Goal: Transaction & Acquisition: Purchase product/service

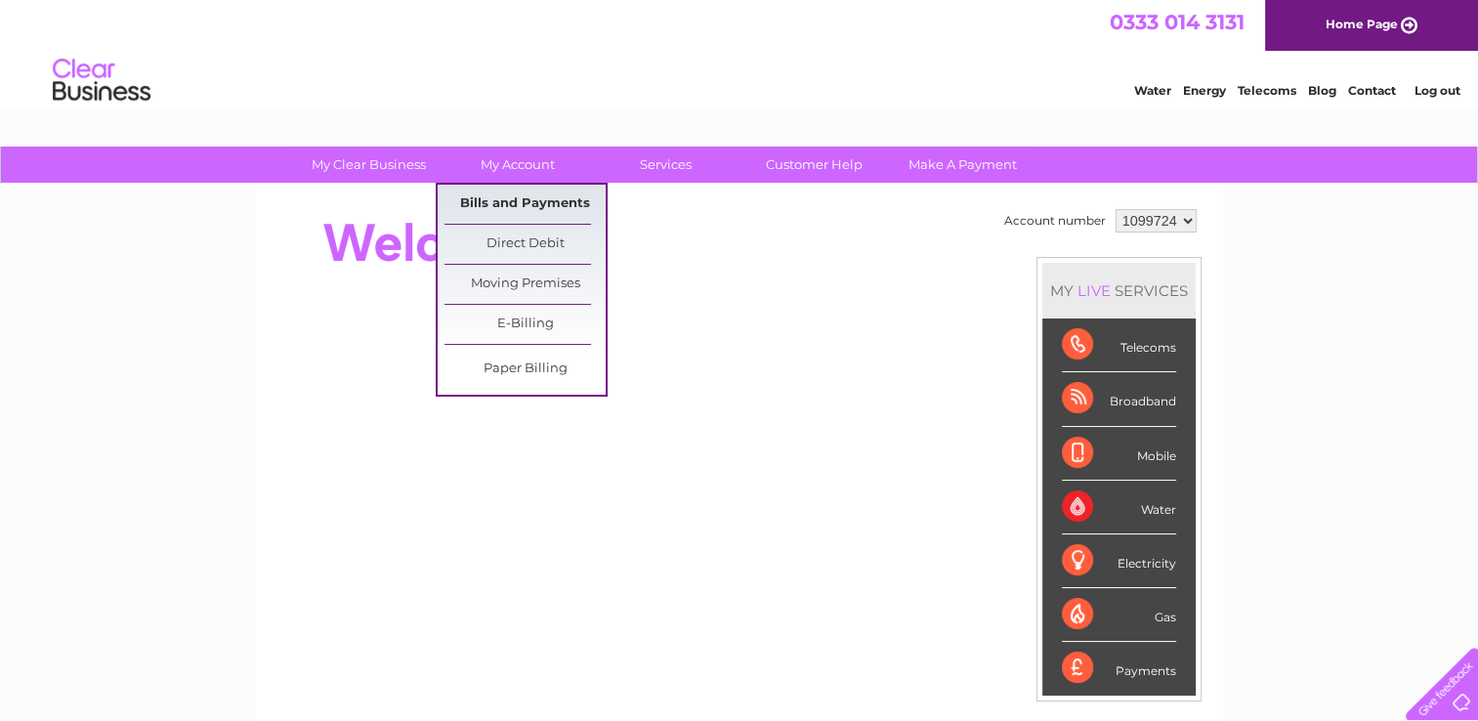
click at [513, 191] on link "Bills and Payments" at bounding box center [524, 204] width 161 height 39
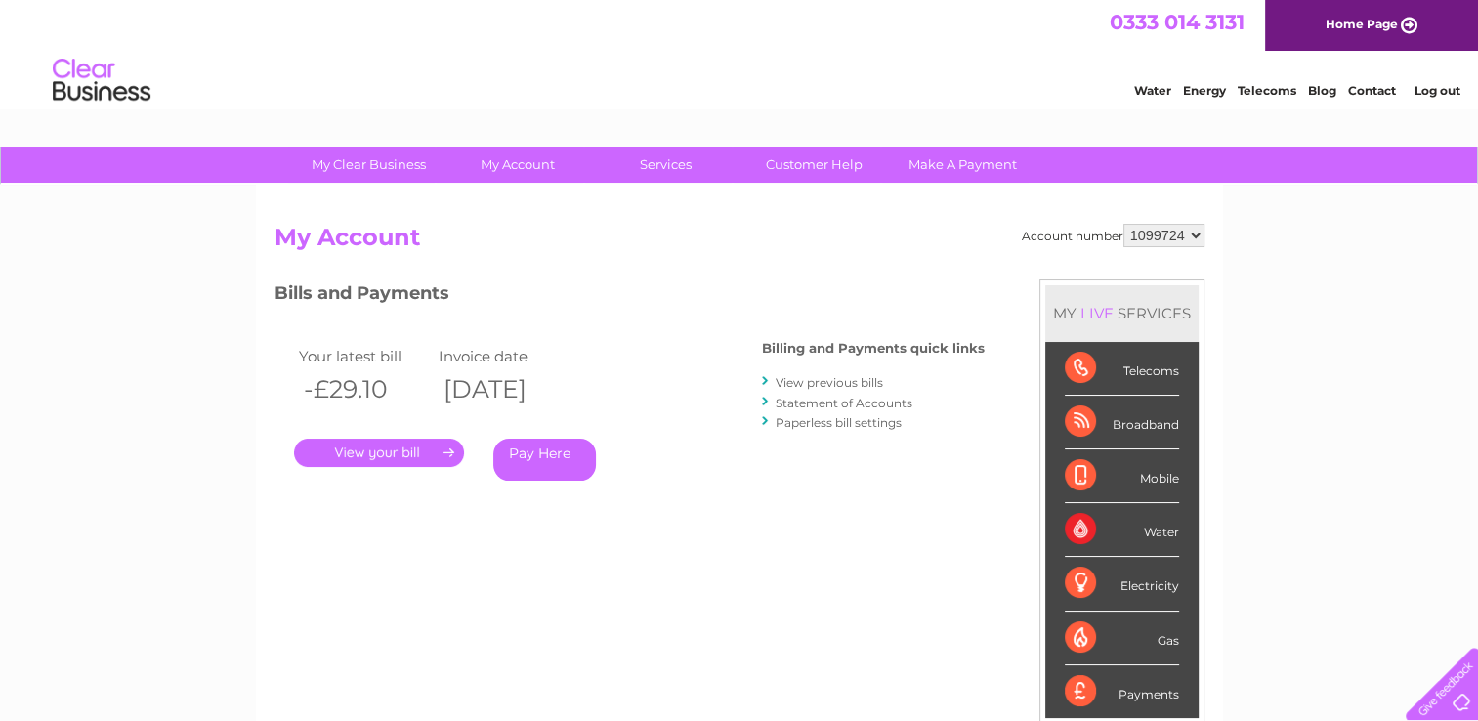
click at [819, 378] on link "View previous bills" at bounding box center [829, 382] width 107 height 15
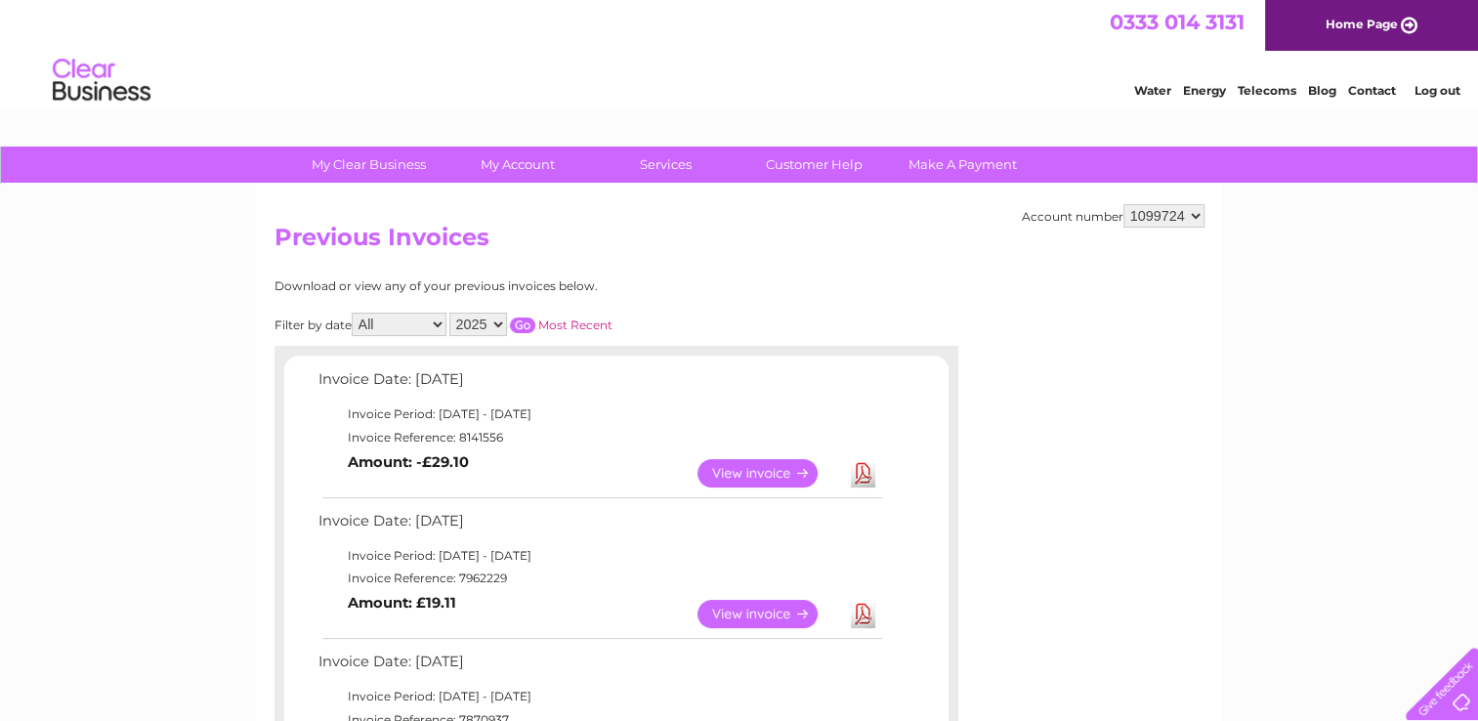
click at [759, 608] on link "View" at bounding box center [770, 614] width 144 height 28
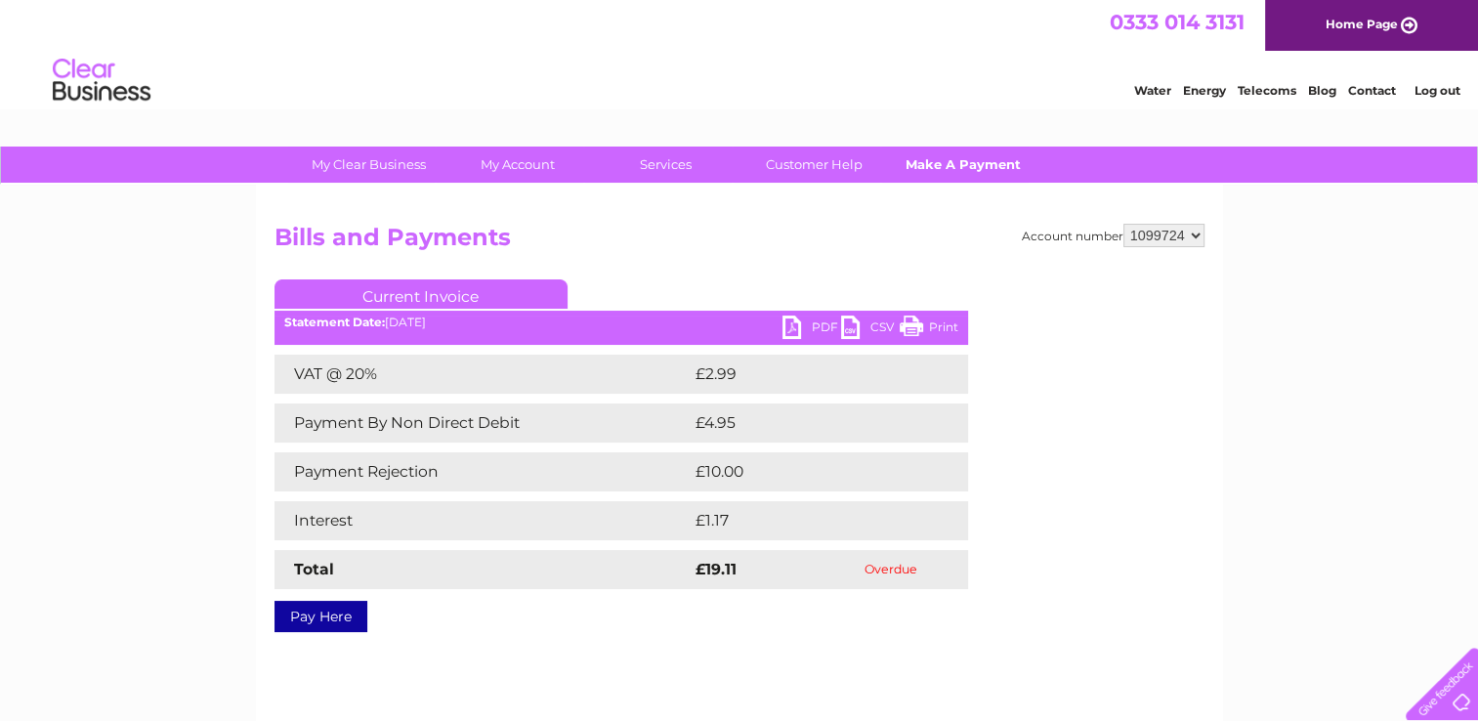
click at [940, 167] on link "Make A Payment" at bounding box center [962, 165] width 161 height 36
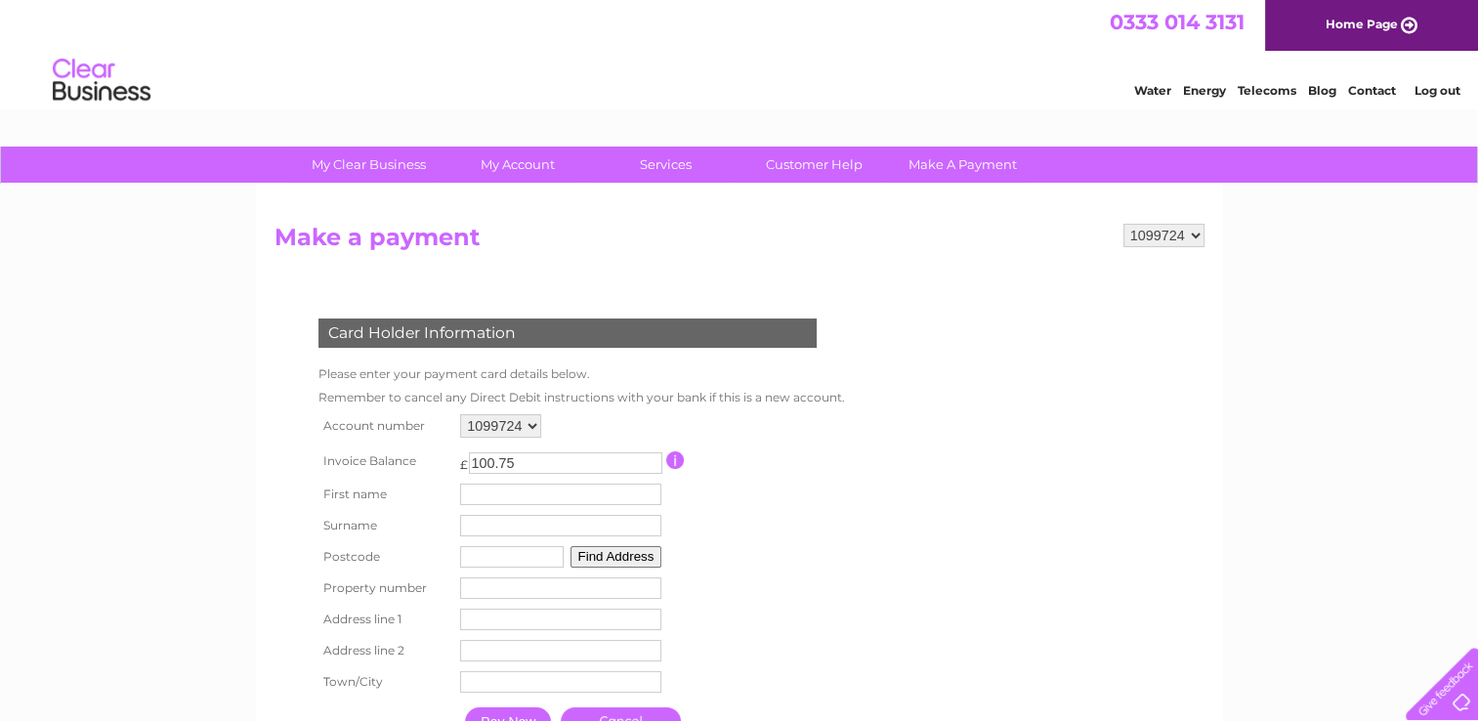
click at [674, 458] on input "button" at bounding box center [675, 460] width 19 height 18
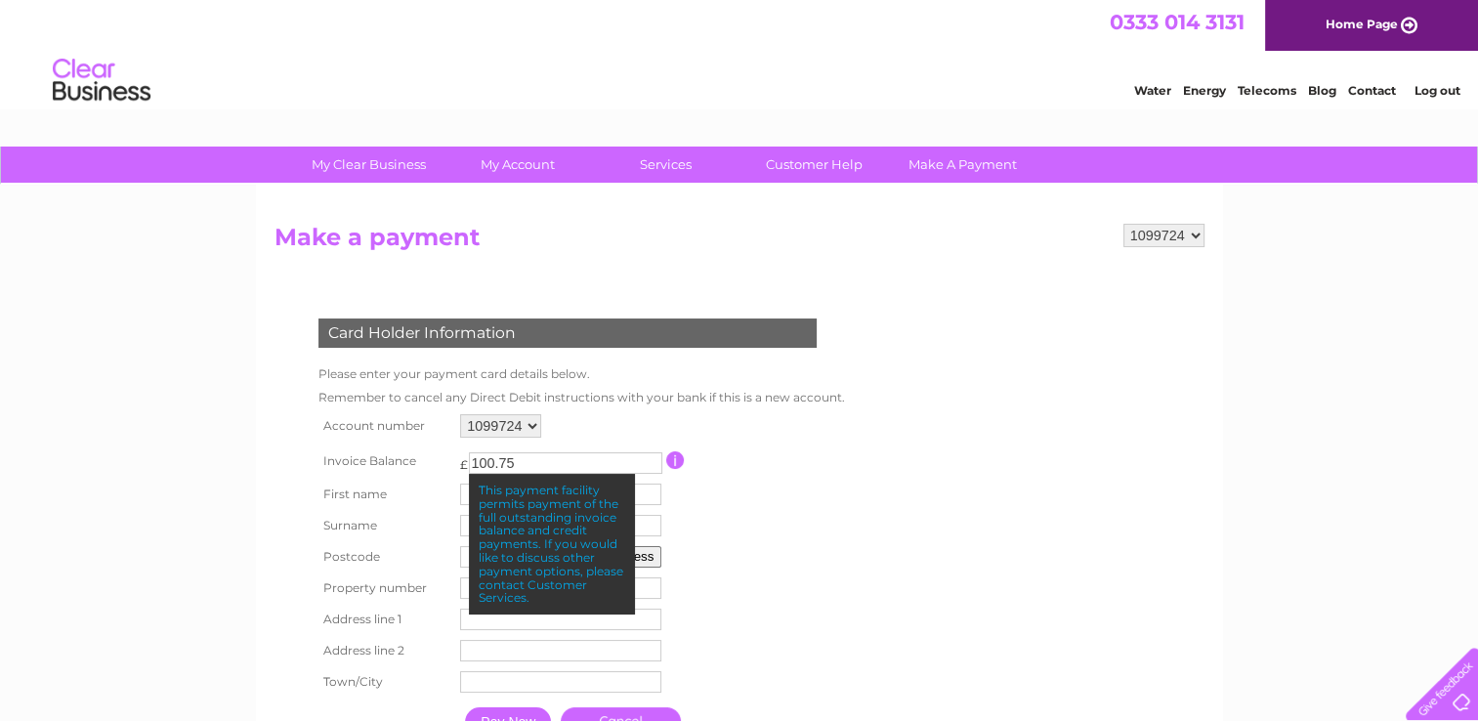
click at [802, 507] on table "Account number 1099724 Invoice Balance £ 100.75 First name Surname Postcode" at bounding box center [578, 577] width 528 height 337
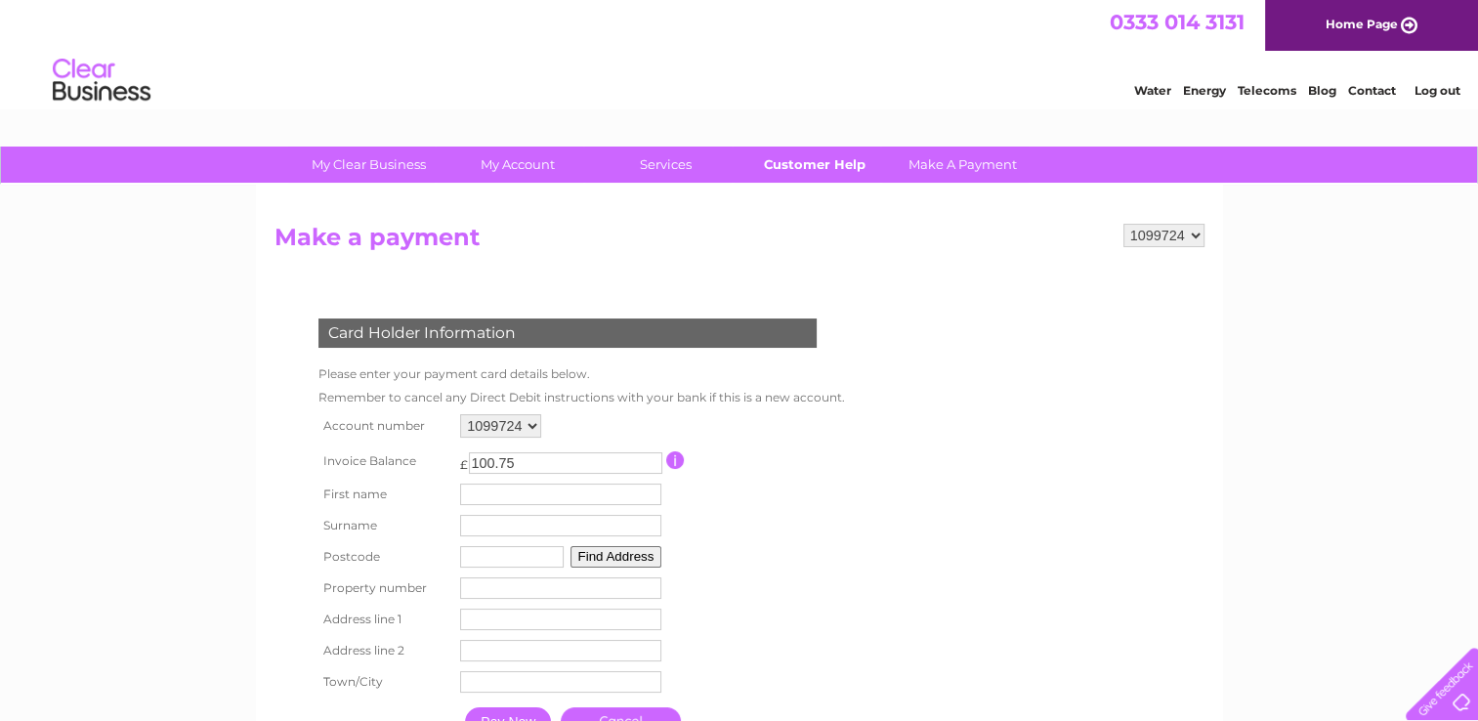
click at [794, 160] on link "Customer Help" at bounding box center [814, 165] width 161 height 36
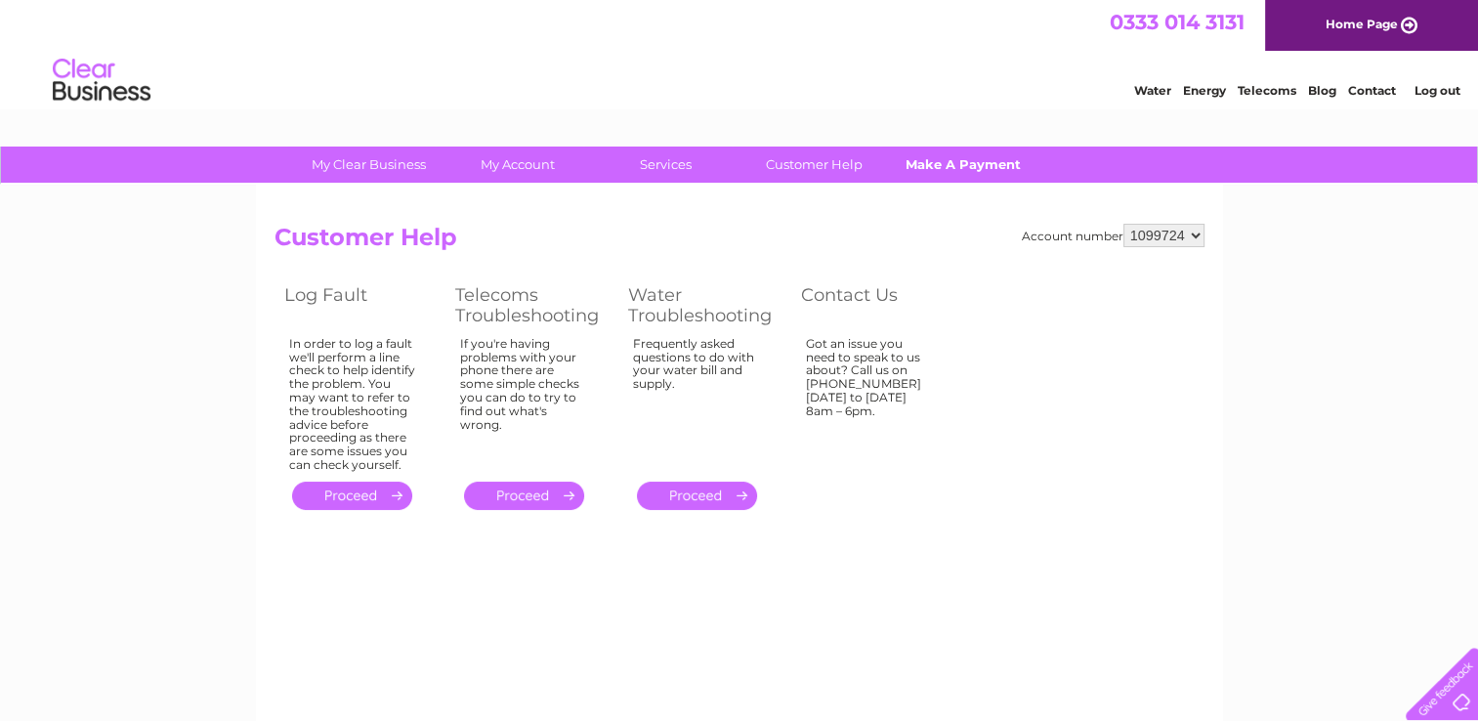
click at [973, 159] on link "Make A Payment" at bounding box center [962, 165] width 161 height 36
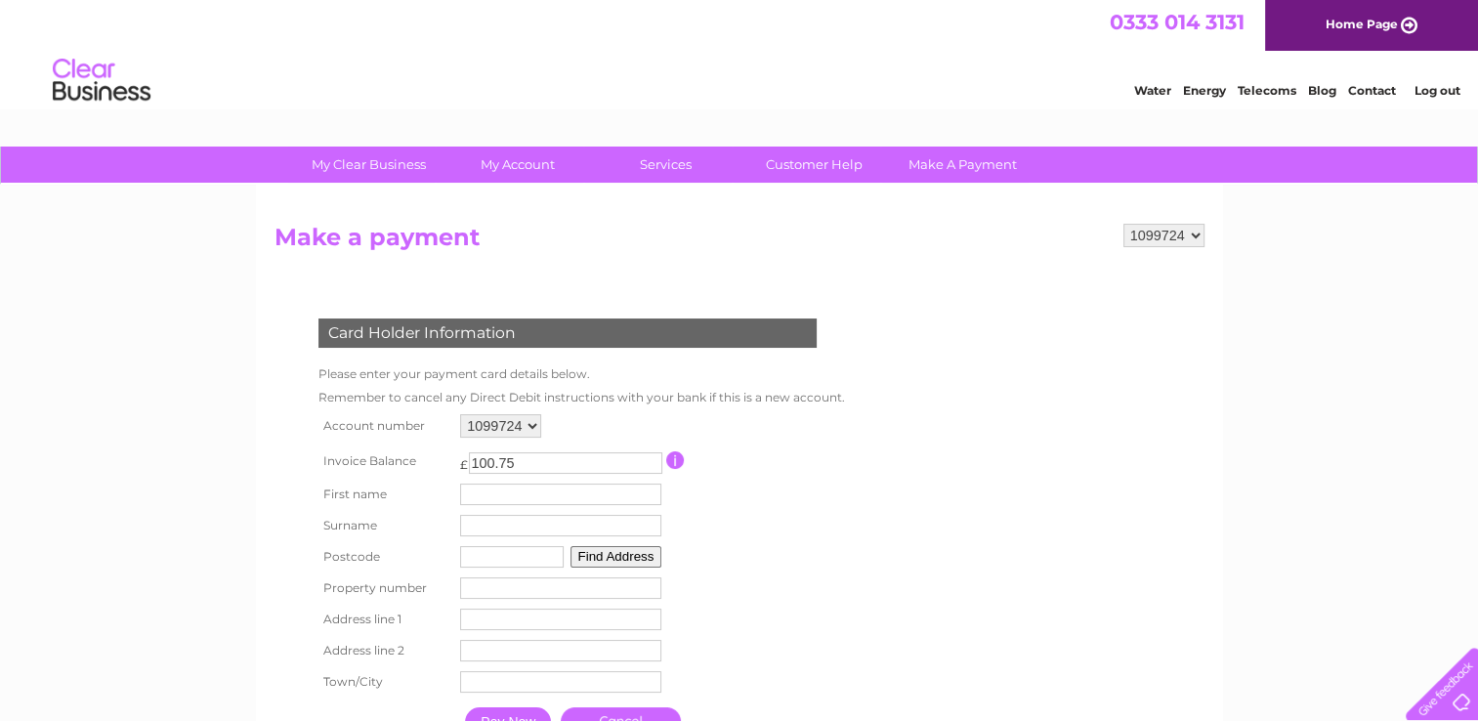
click at [674, 458] on input "button" at bounding box center [675, 460] width 19 height 18
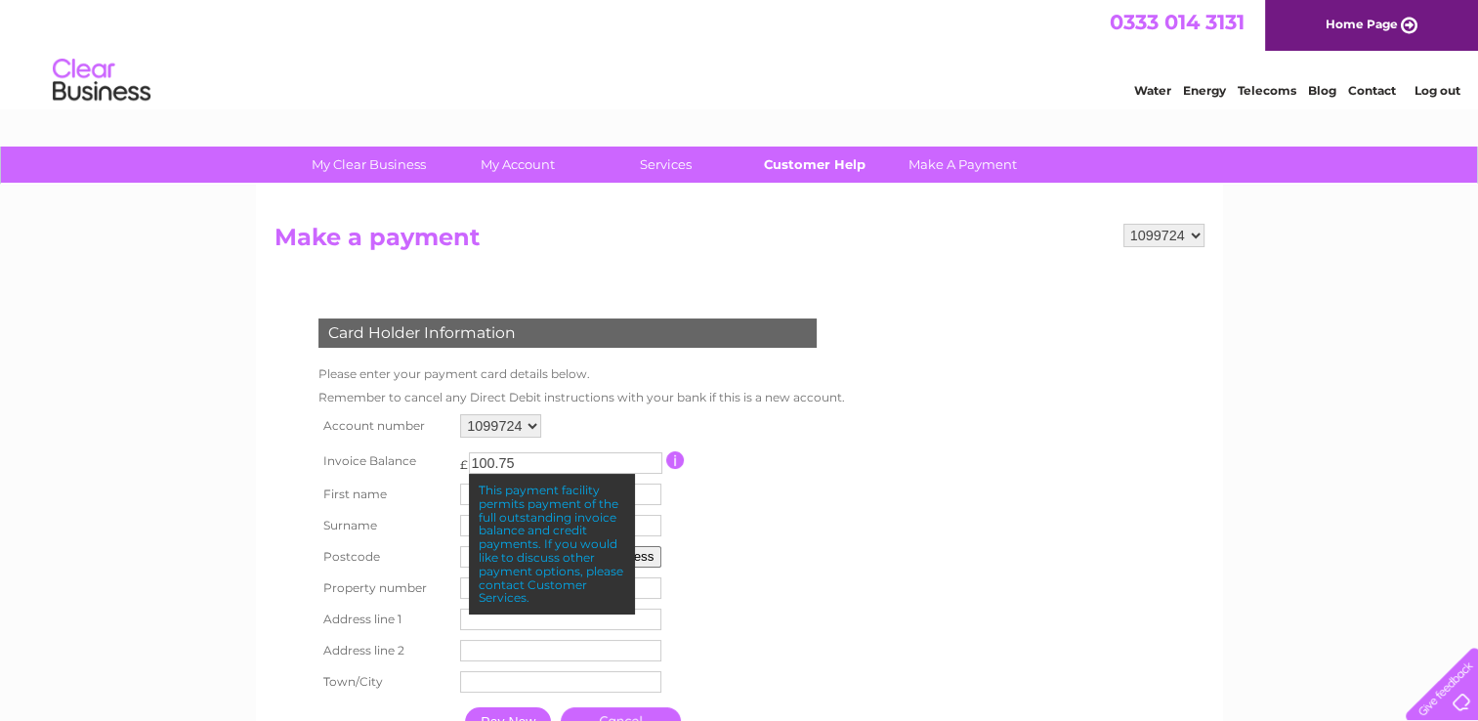
click at [801, 164] on link "Customer Help" at bounding box center [814, 165] width 161 height 36
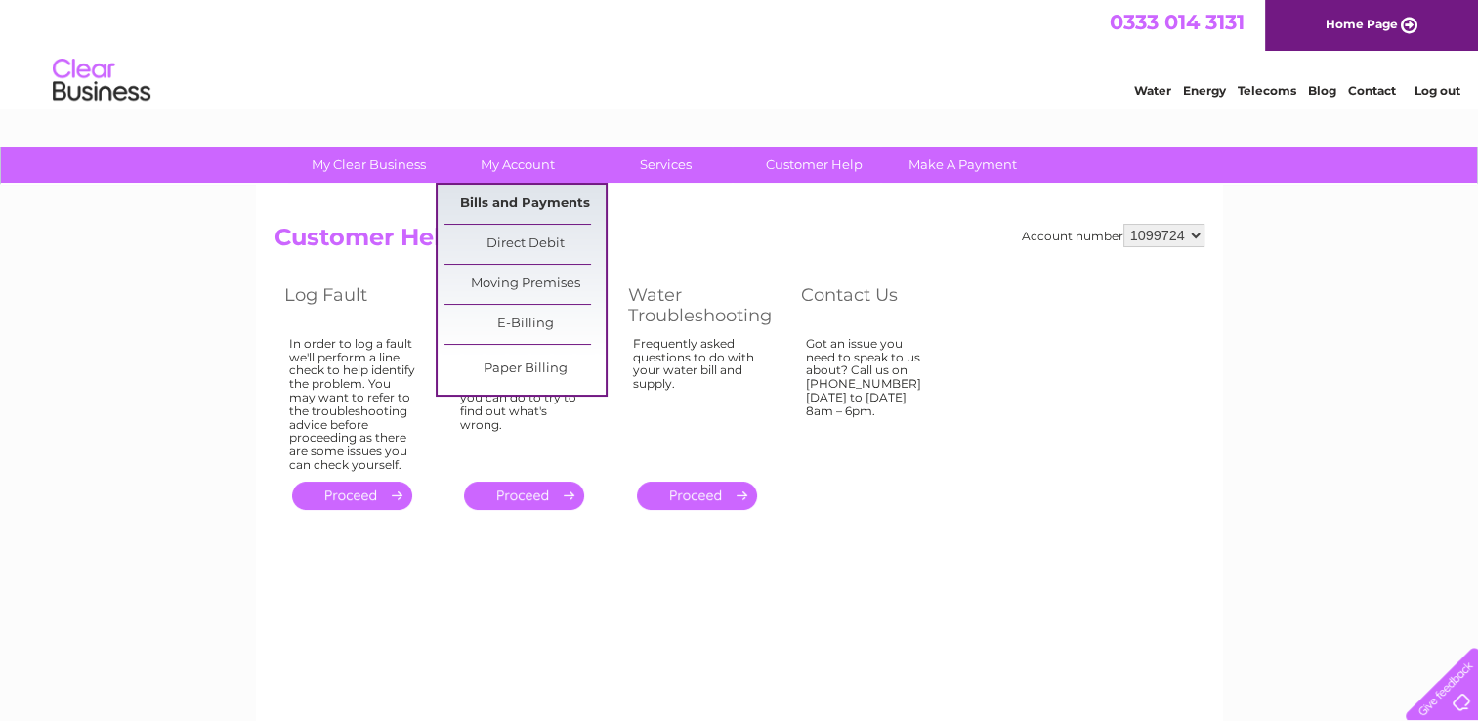
click at [536, 200] on link "Bills and Payments" at bounding box center [524, 204] width 161 height 39
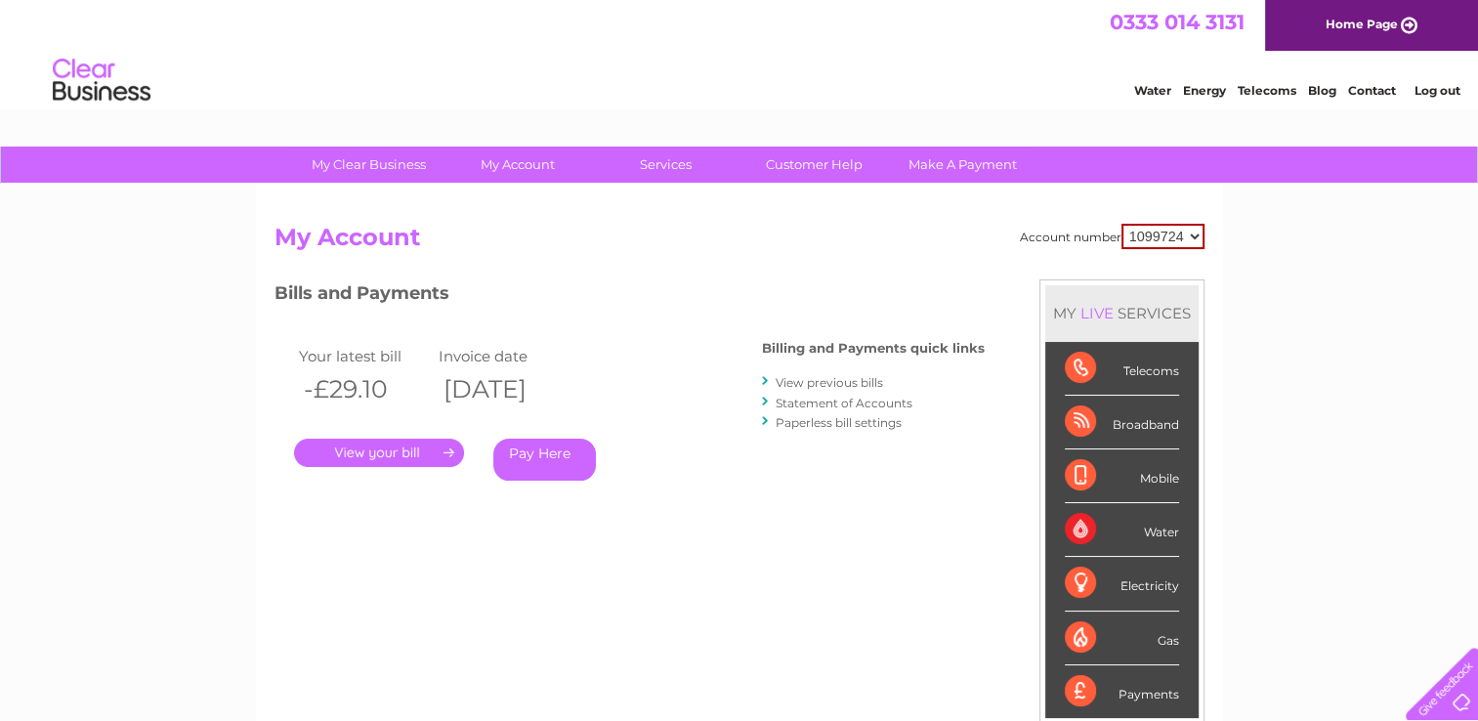
click at [371, 455] on link "." at bounding box center [379, 453] width 170 height 28
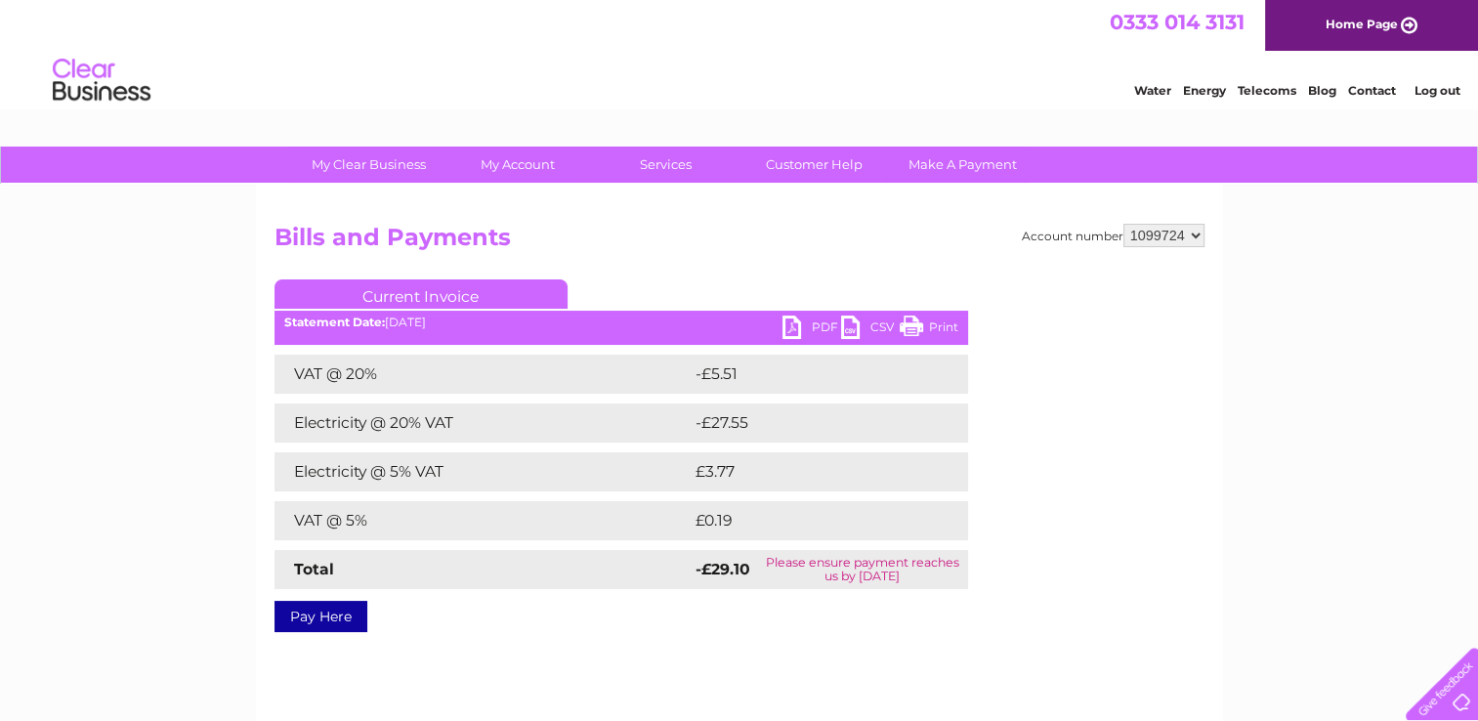
click at [820, 324] on link "PDF" at bounding box center [811, 330] width 59 height 28
click at [1354, 23] on link "Home Page" at bounding box center [1371, 25] width 213 height 51
